Goal: Find specific page/section: Find specific page/section

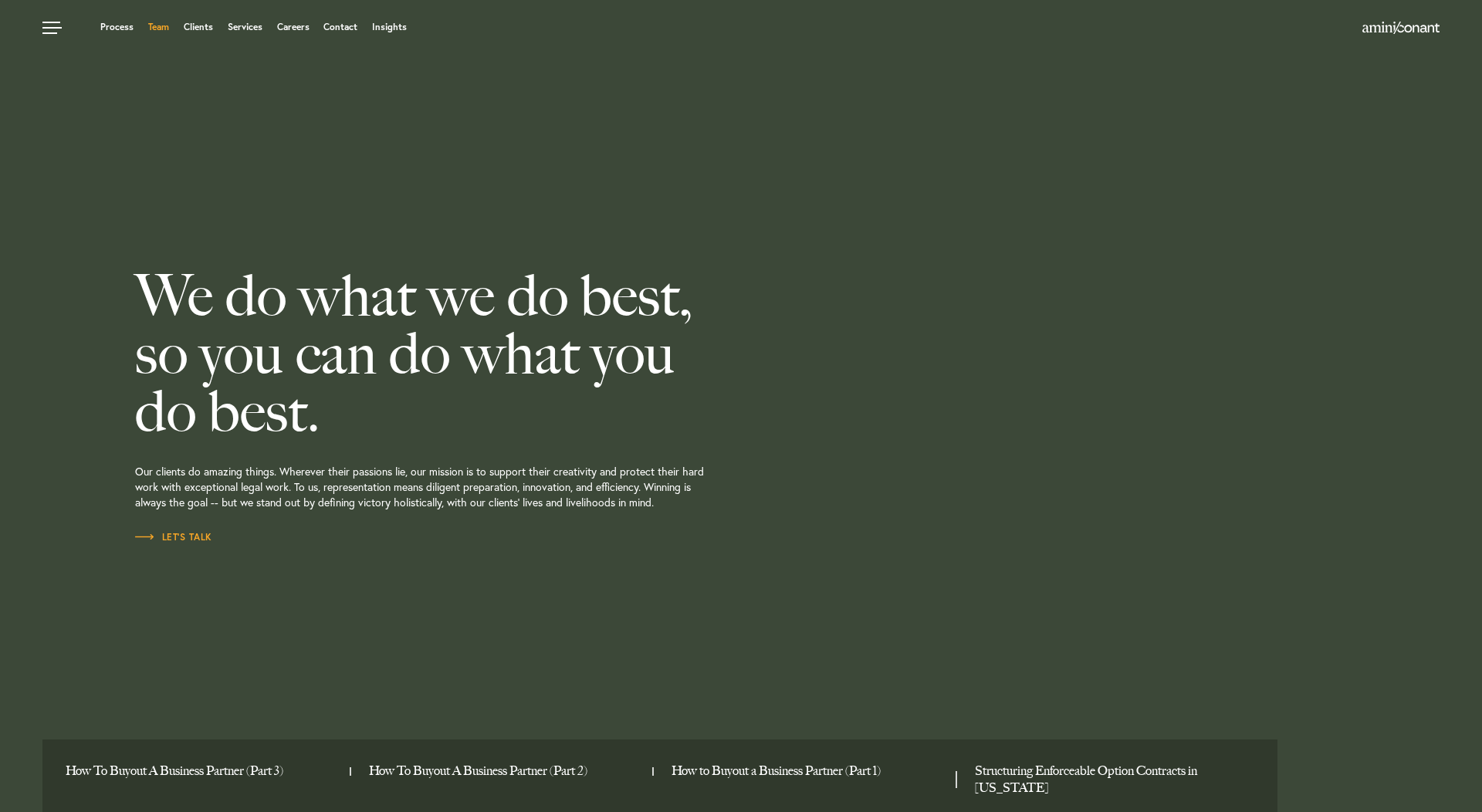
click at [159, 31] on link "Team" at bounding box center [159, 27] width 21 height 9
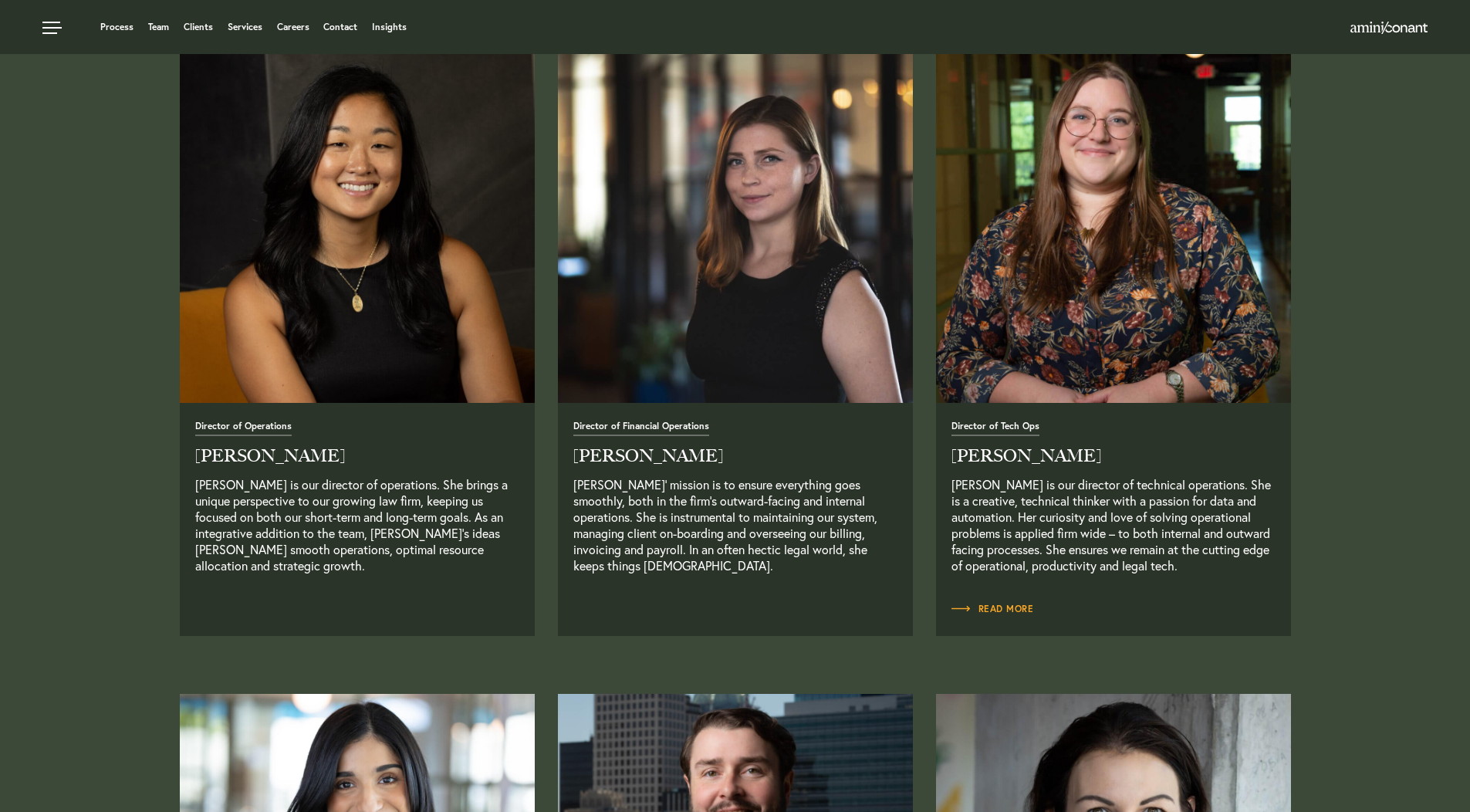
scroll to position [2561, 0]
click at [256, 459] on h2 "Emily Skeen" at bounding box center [356, 456] width 324 height 17
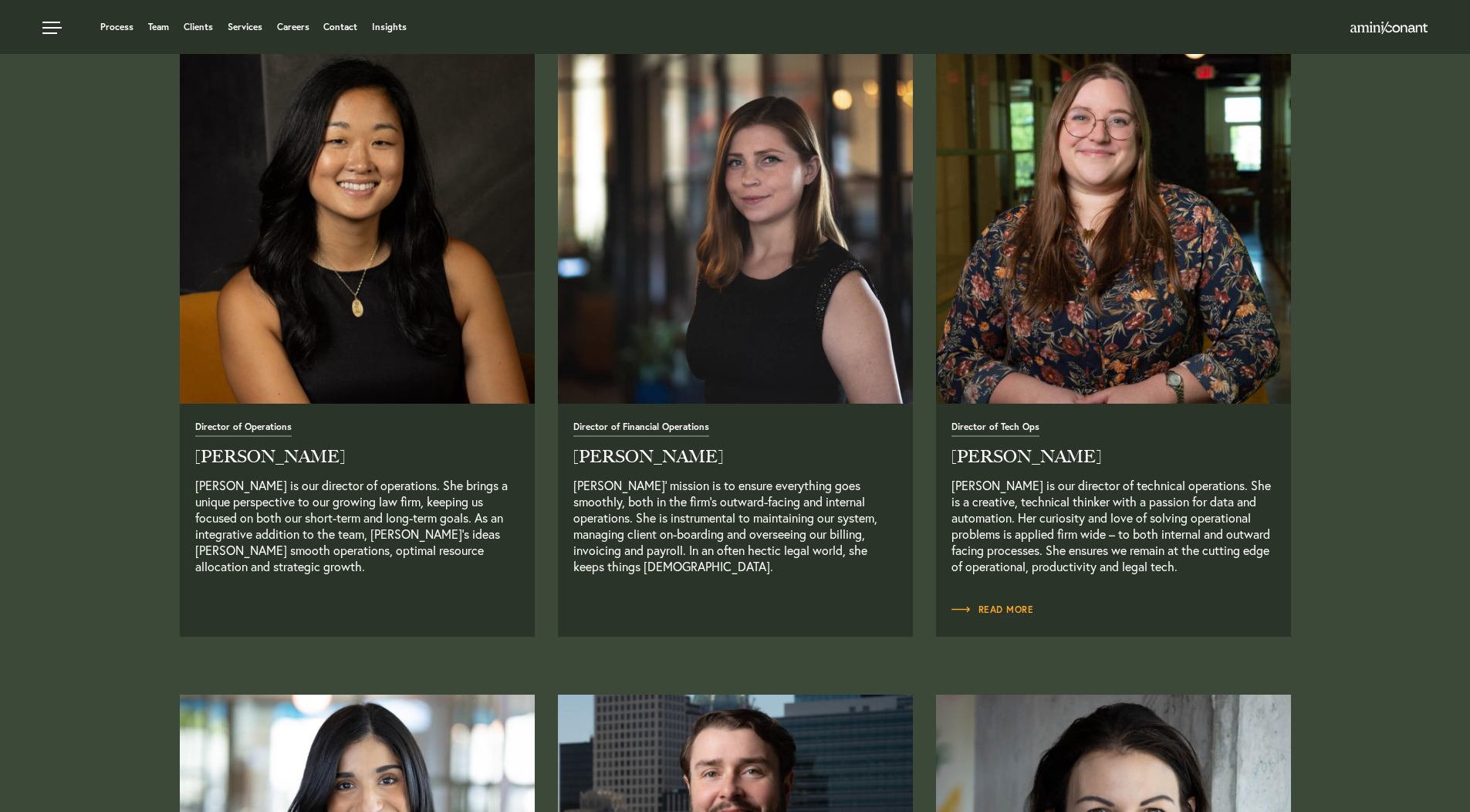
click at [313, 391] on img at bounding box center [356, 225] width 373 height 373
click at [391, 296] on img at bounding box center [356, 225] width 373 height 373
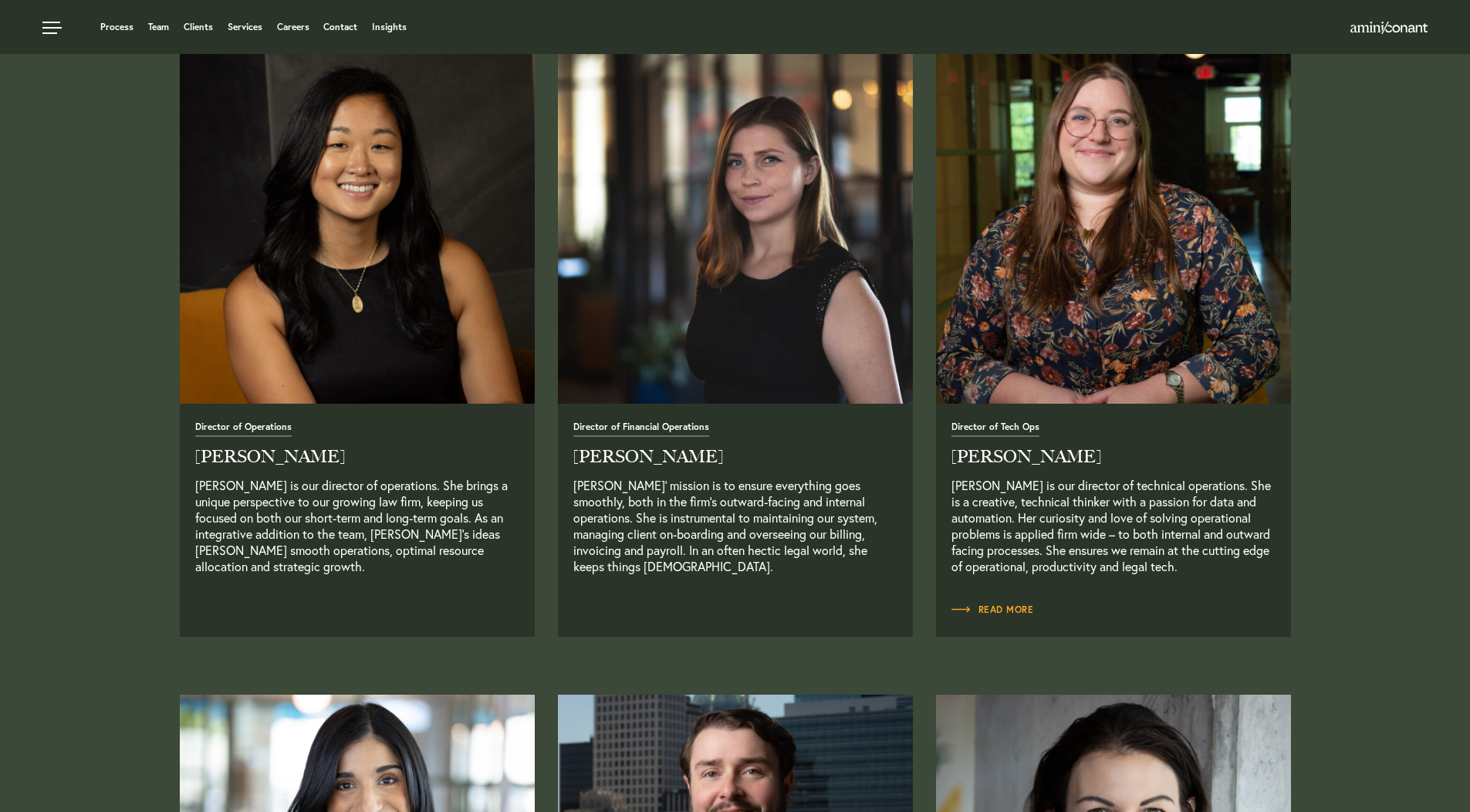
click at [242, 432] on span "Director of Operations" at bounding box center [243, 429] width 96 height 15
click at [283, 515] on p "Emily Skeen is our director of operations. She brings a unique perspective to o…" at bounding box center [356, 532] width 324 height 113
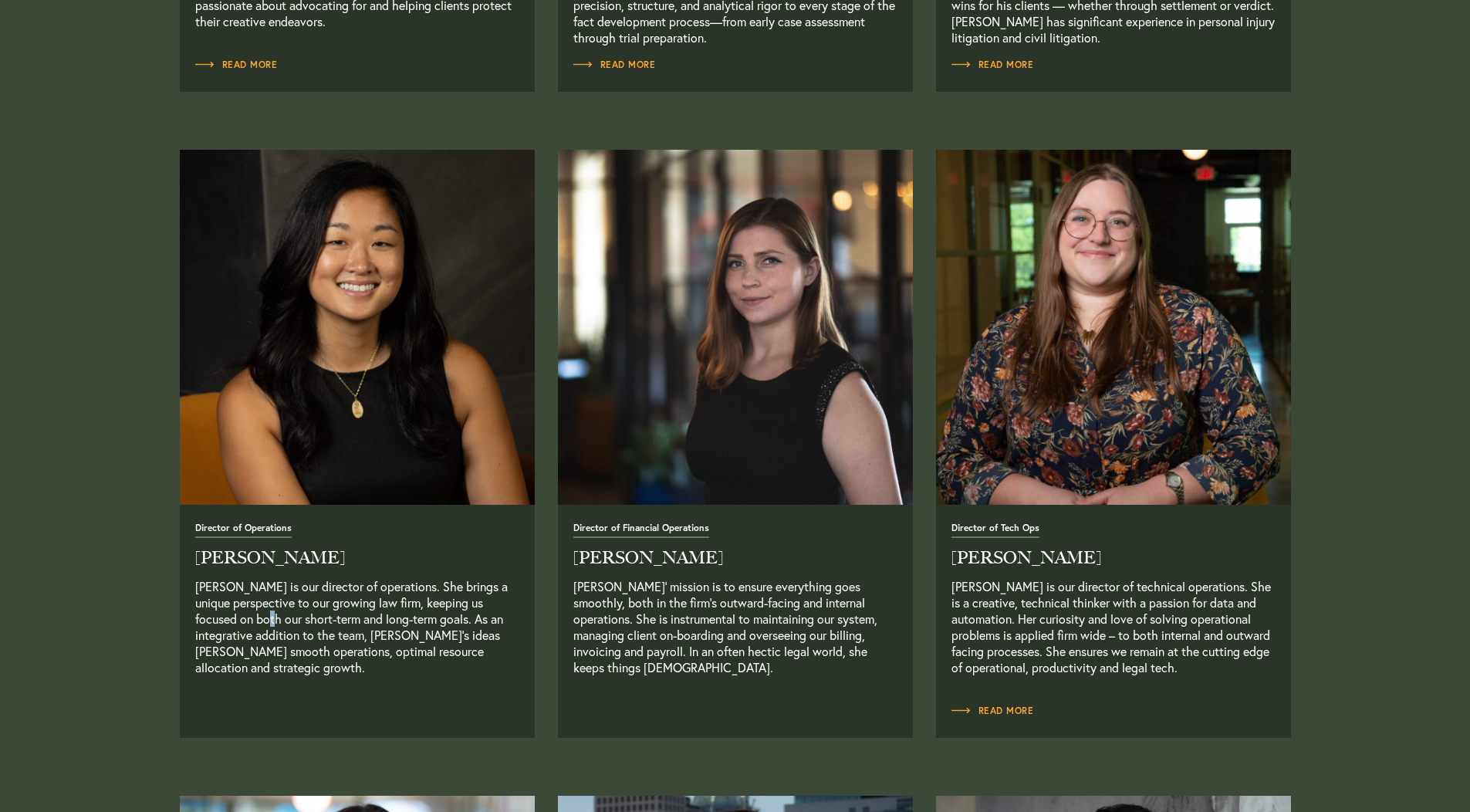
scroll to position [2462, 0]
